Goal: Task Accomplishment & Management: Complete application form

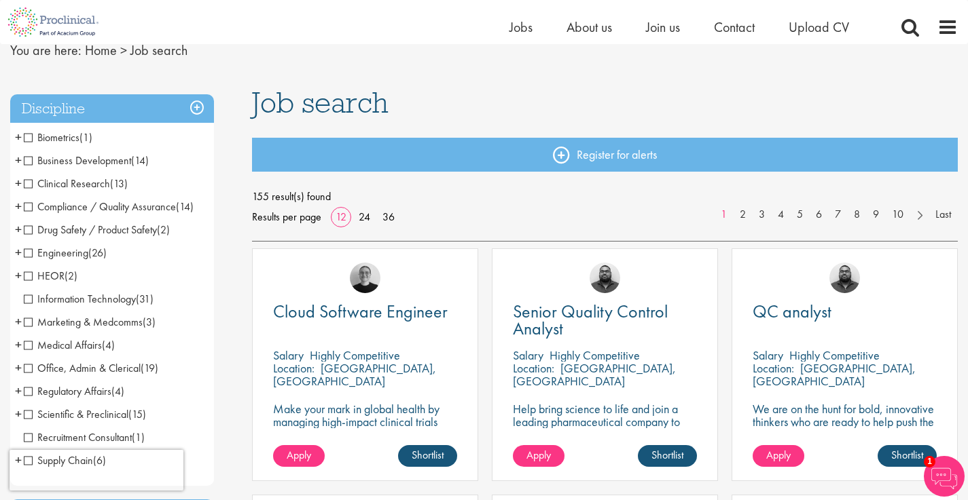
scroll to position [149, 0]
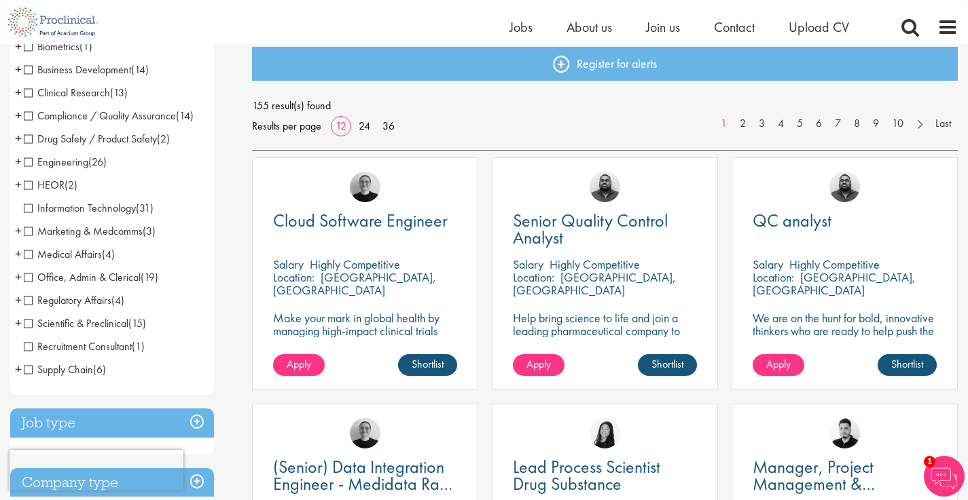
click at [101, 273] on span "Office, Admin & Clerical" at bounding box center [82, 277] width 117 height 14
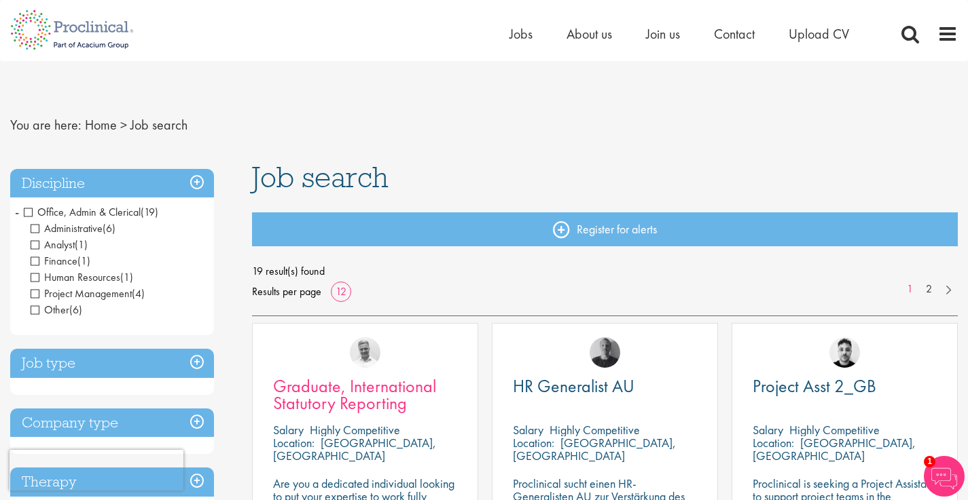
click at [368, 399] on span "Graduate, International Statutory Reporting" at bounding box center [354, 395] width 163 height 40
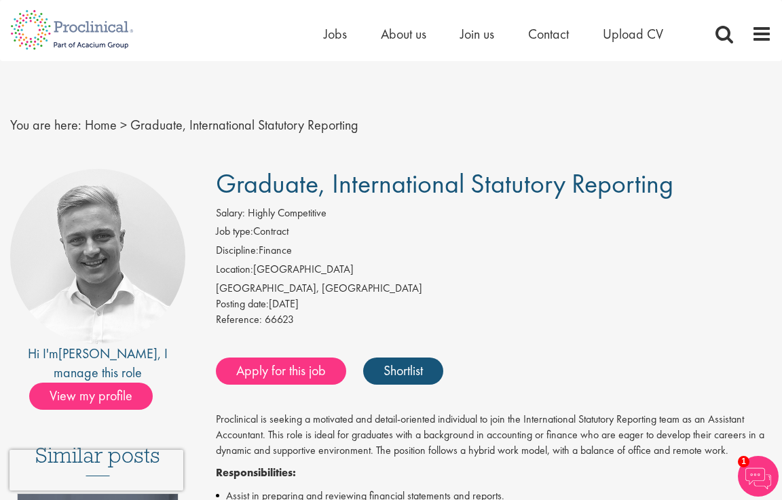
drag, startPoint x: 397, startPoint y: 323, endPoint x: 546, endPoint y: 488, distance: 222.6
click at [397, 323] on div "Reference: 66623" at bounding box center [494, 321] width 556 height 19
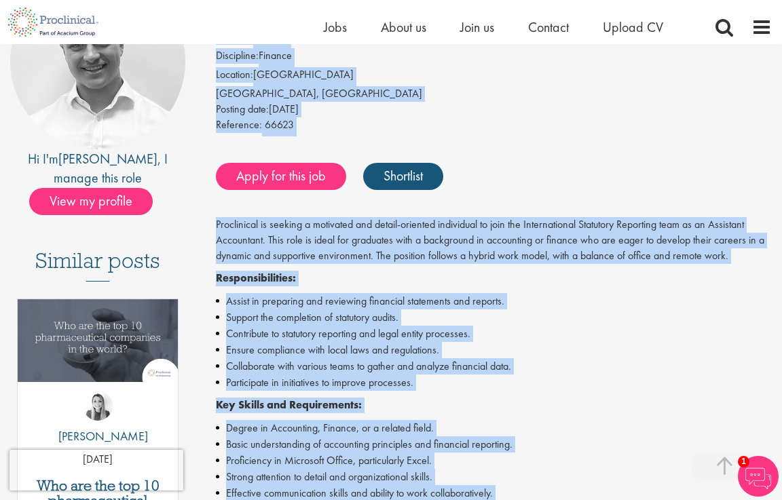
scroll to position [126, 0]
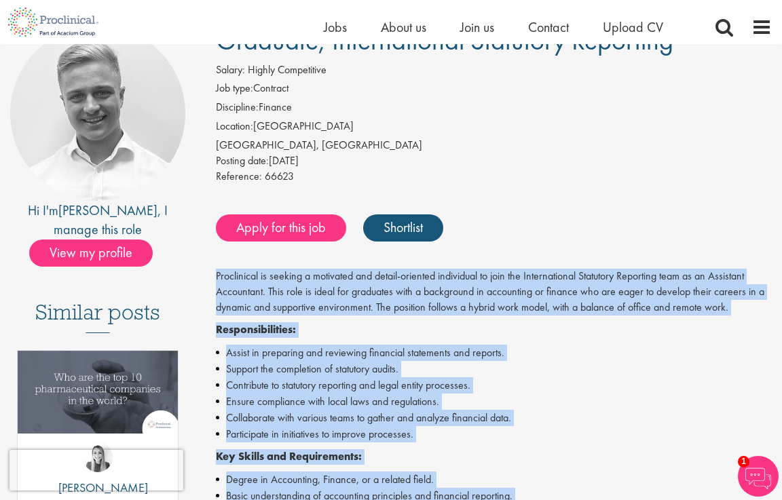
drag, startPoint x: 513, startPoint y: 263, endPoint x: 210, endPoint y: 271, distance: 303.6
copy div "Proclinical is seeking a motivated and detail-oriented individual to join the I…"
drag, startPoint x: 781, startPoint y: 272, endPoint x: 772, endPoint y: 270, distance: 8.9
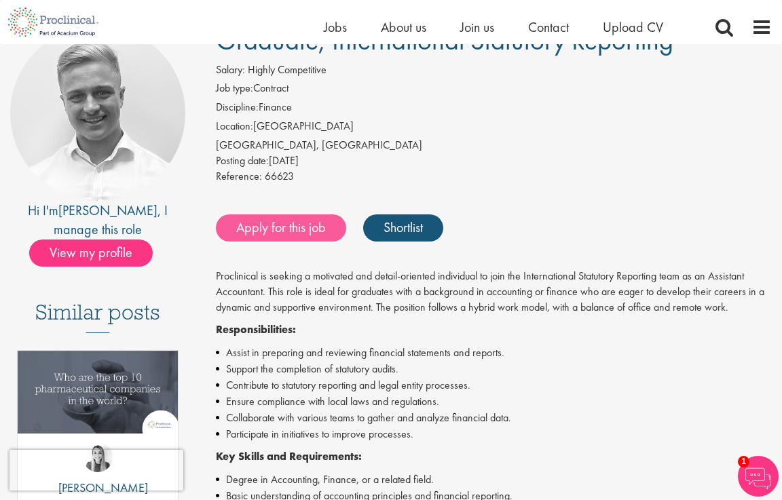
click at [303, 231] on link "Apply for this job" at bounding box center [281, 228] width 130 height 27
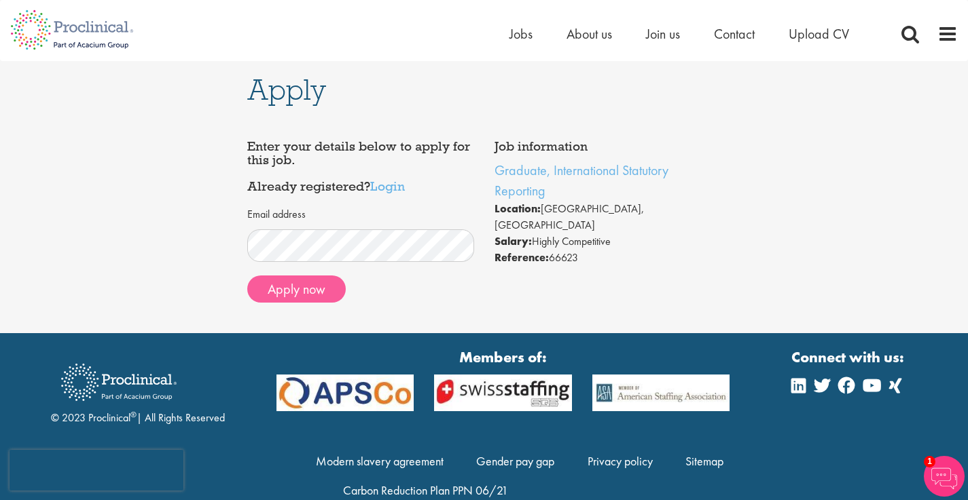
click at [333, 277] on button "Apply now" at bounding box center [296, 289] width 98 height 27
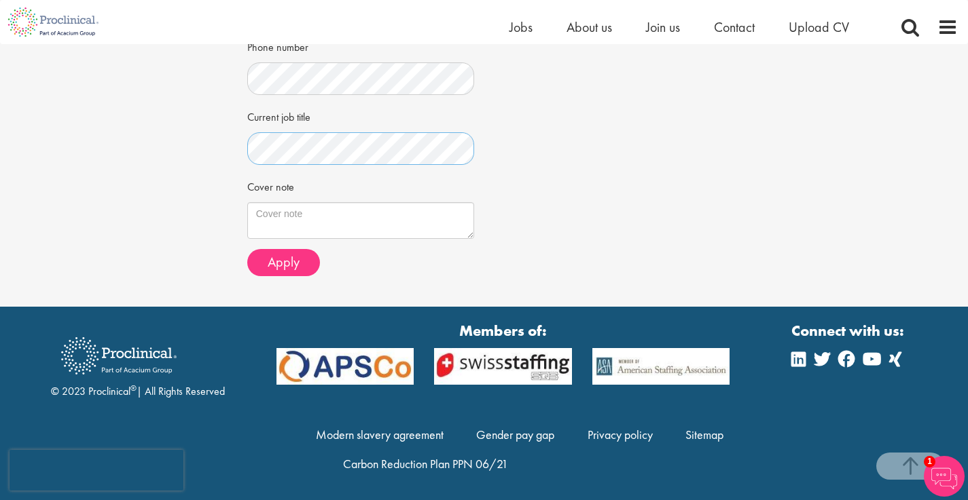
scroll to position [388, 0]
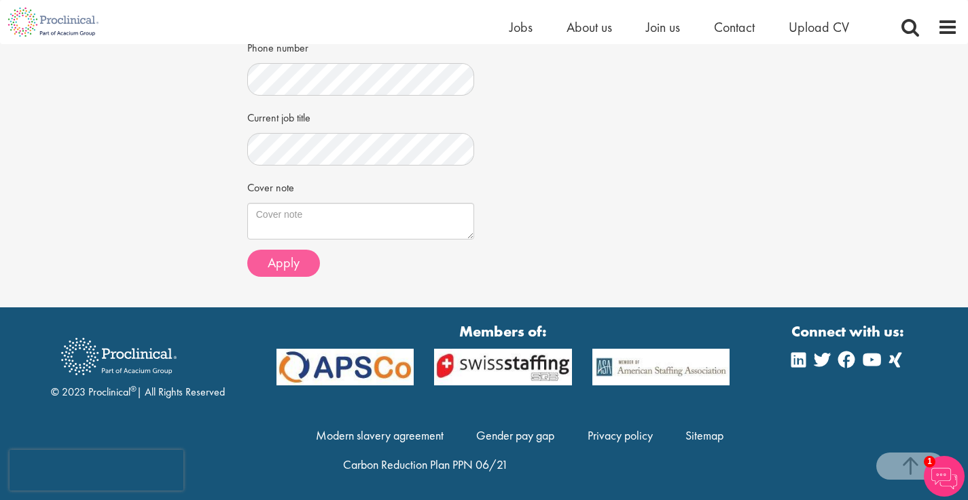
click at [288, 254] on span "Apply" at bounding box center [284, 263] width 32 height 18
